Goal: Task Accomplishment & Management: Use online tool/utility

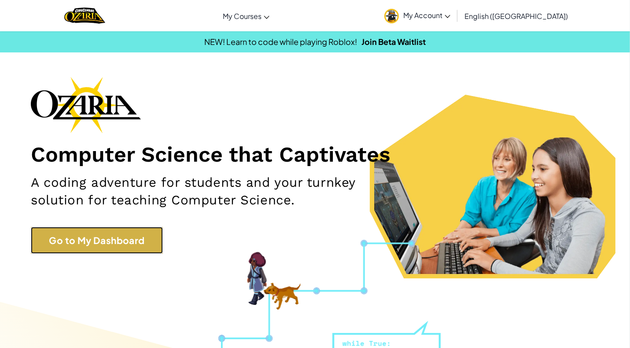
click at [107, 235] on link "Go to My Dashboard" at bounding box center [97, 240] width 132 height 27
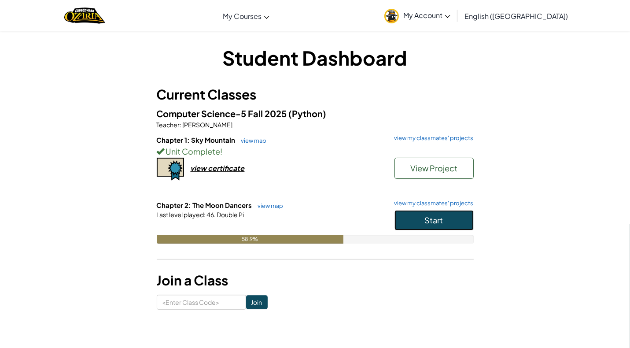
click at [448, 216] on button "Start" at bounding box center [434, 220] width 79 height 20
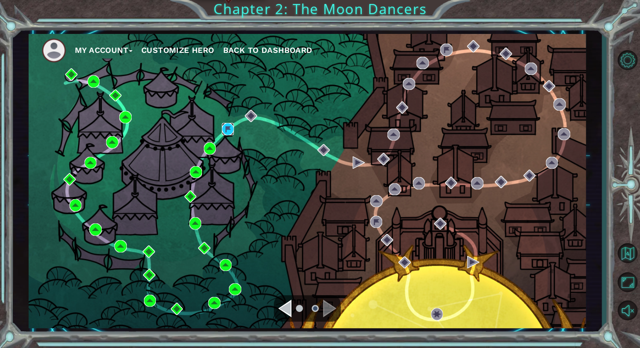
click at [232, 127] on img at bounding box center [228, 129] width 12 height 12
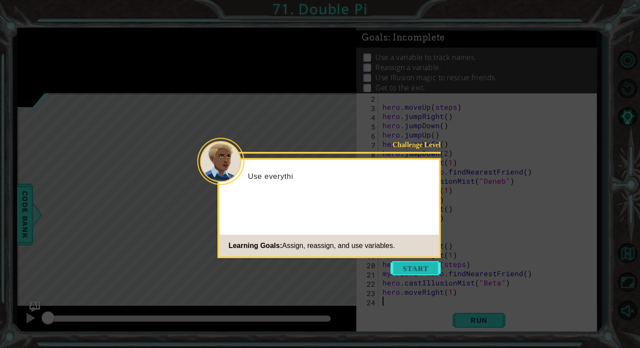
scroll to position [9, 0]
click at [428, 269] on button "Start" at bounding box center [416, 268] width 50 height 14
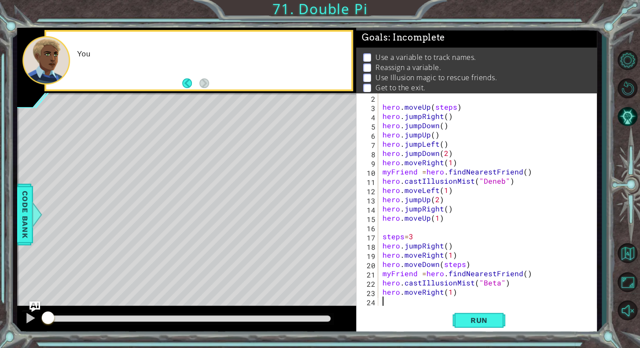
click at [421, 268] on div "hero . moveUp ( steps ) hero . jumpRight ( ) hero . jumpDown ( ) hero . jumpUp …" at bounding box center [485, 208] width 209 height 231
type textarea "hero.moveDown(steps)"
click at [464, 319] on span "Run" at bounding box center [479, 320] width 35 height 9
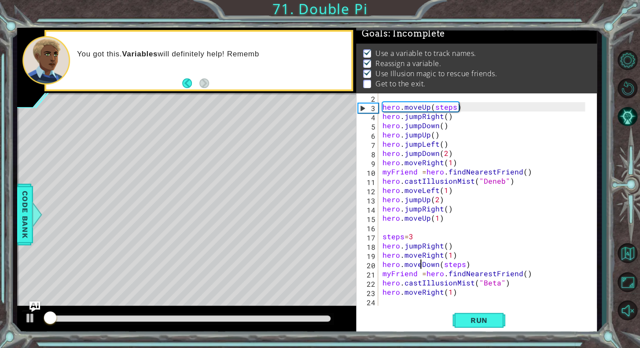
scroll to position [10, 0]
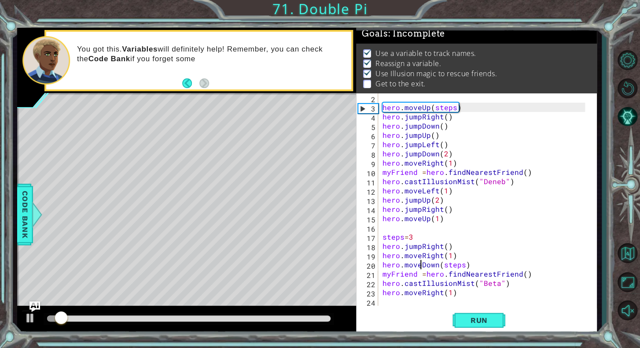
click at [306, 316] on div at bounding box center [189, 318] width 284 height 6
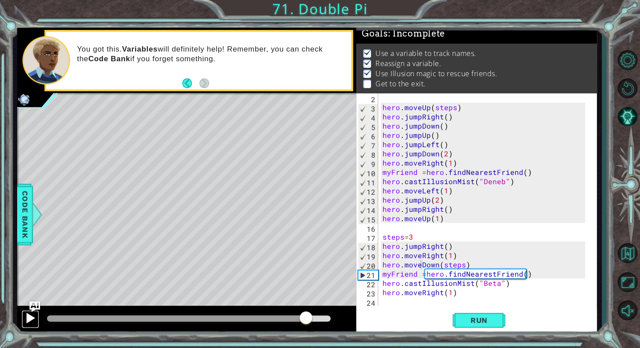
click at [34, 318] on div at bounding box center [30, 317] width 11 height 11
